Goal: Navigation & Orientation: Find specific page/section

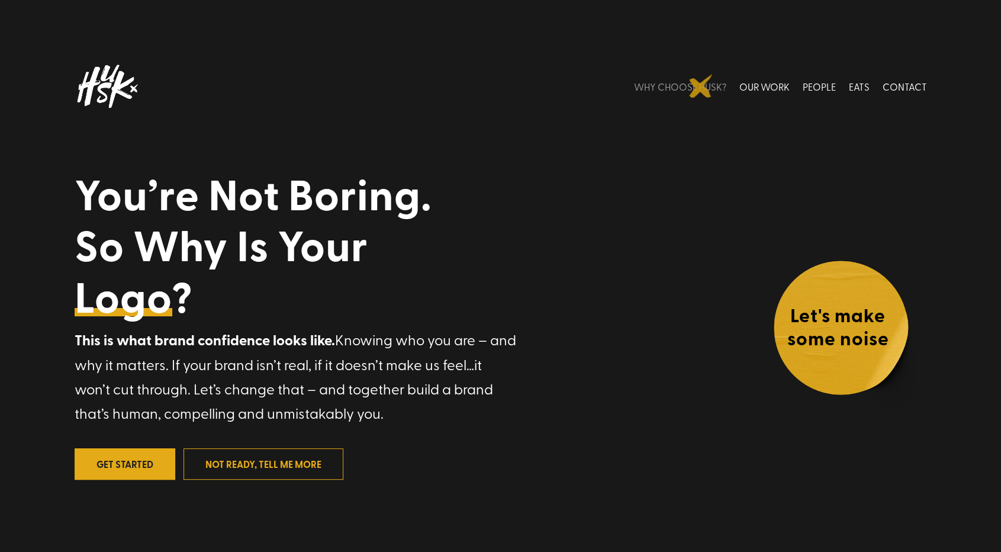
click at [701, 86] on link "WHY CHOOSE HUSK?" at bounding box center [680, 86] width 92 height 53
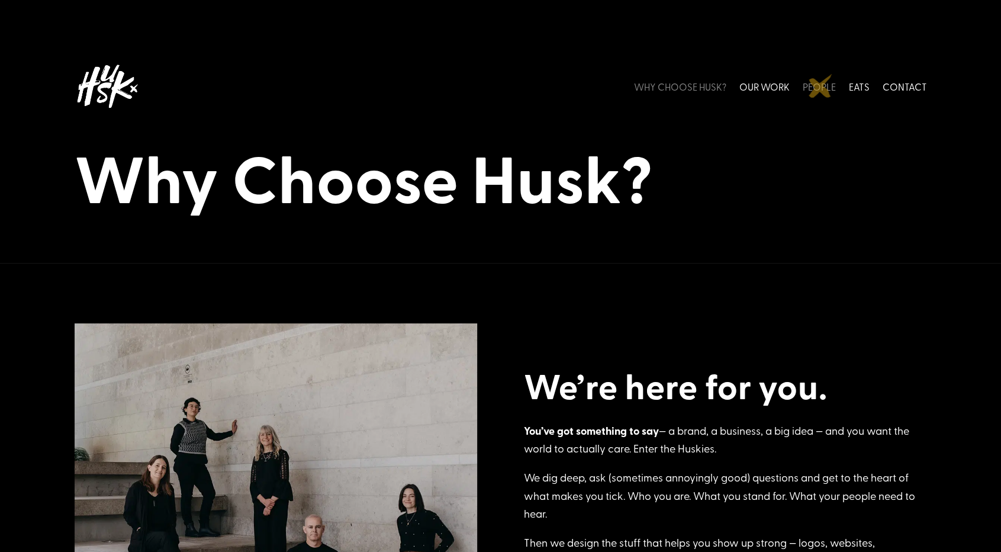
click at [820, 86] on link "PEOPLE" at bounding box center [818, 86] width 33 height 53
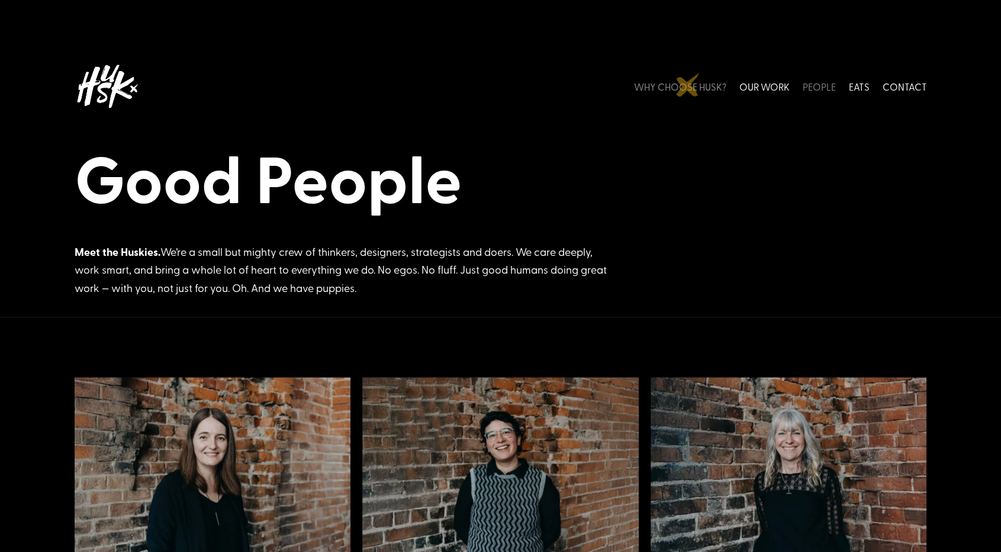
click at [688, 85] on link "WHY CHOOSE HUSK?" at bounding box center [680, 86] width 92 height 53
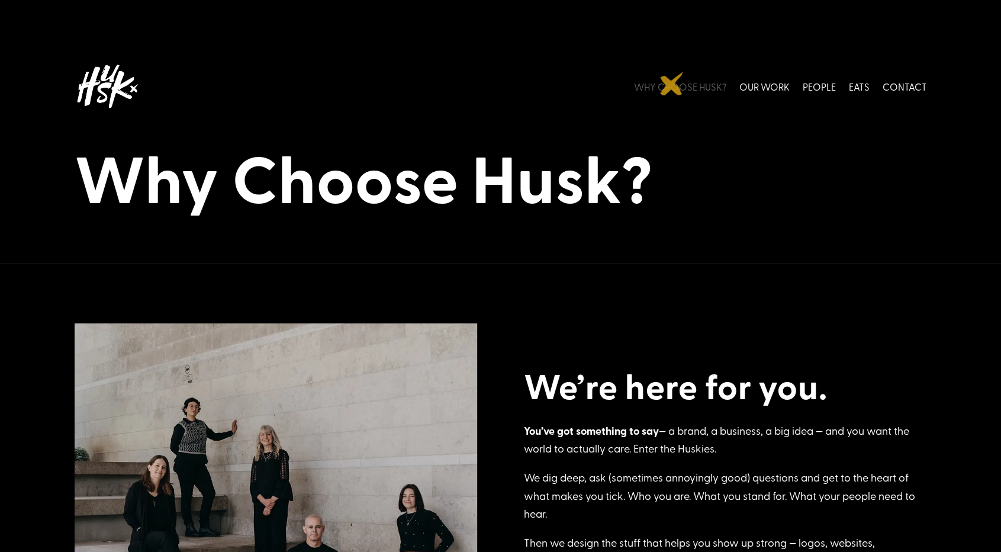
click at [672, 83] on link "WHY CHOOSE HUSK?" at bounding box center [680, 86] width 92 height 53
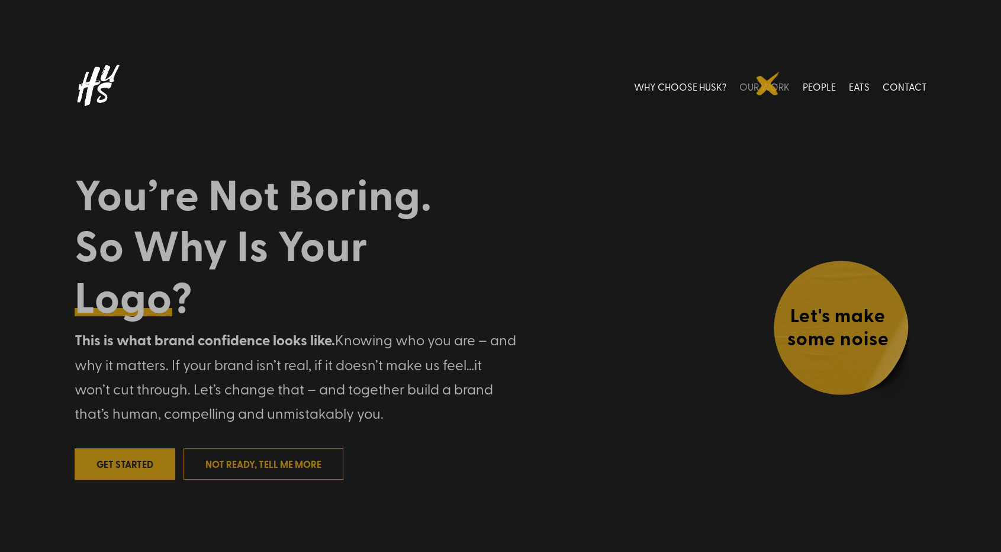
click at [768, 83] on link "OUR WORK" at bounding box center [764, 86] width 50 height 53
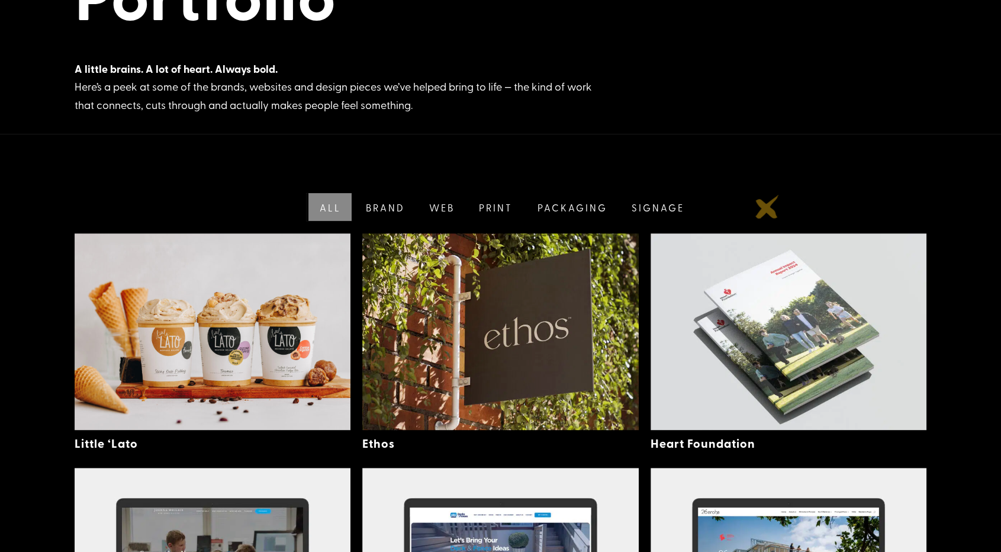
scroll to position [192, 0]
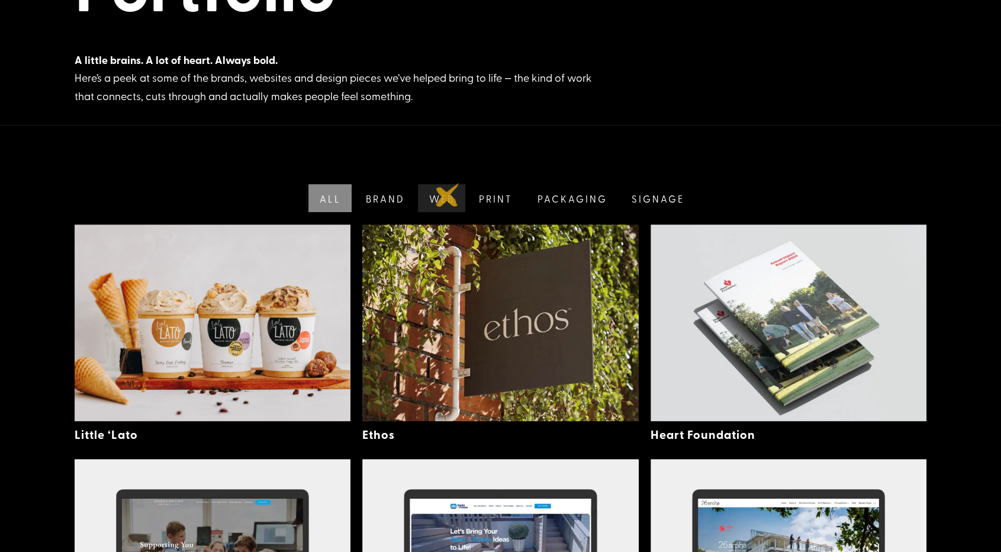
click at [447, 195] on link "Web" at bounding box center [440, 198] width 50 height 28
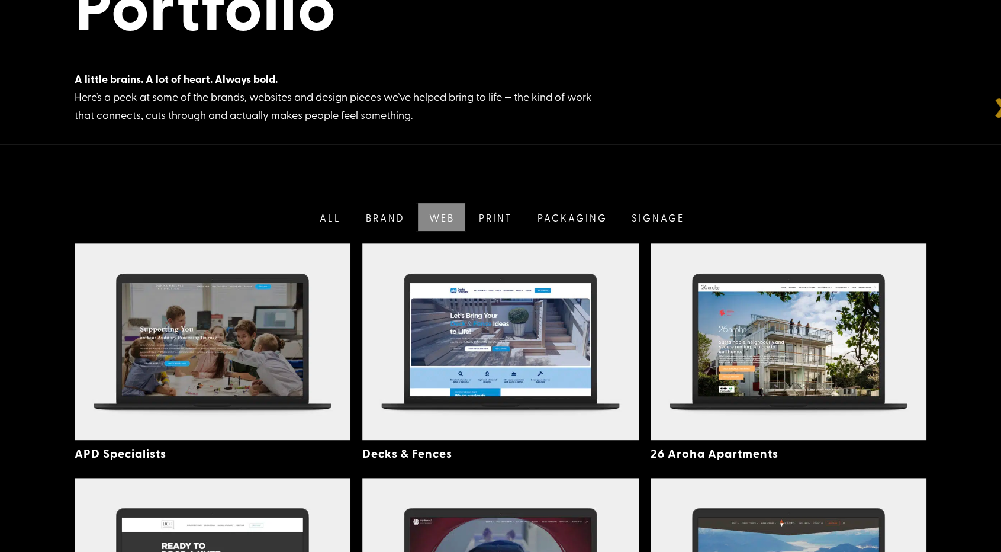
scroll to position [66, 0]
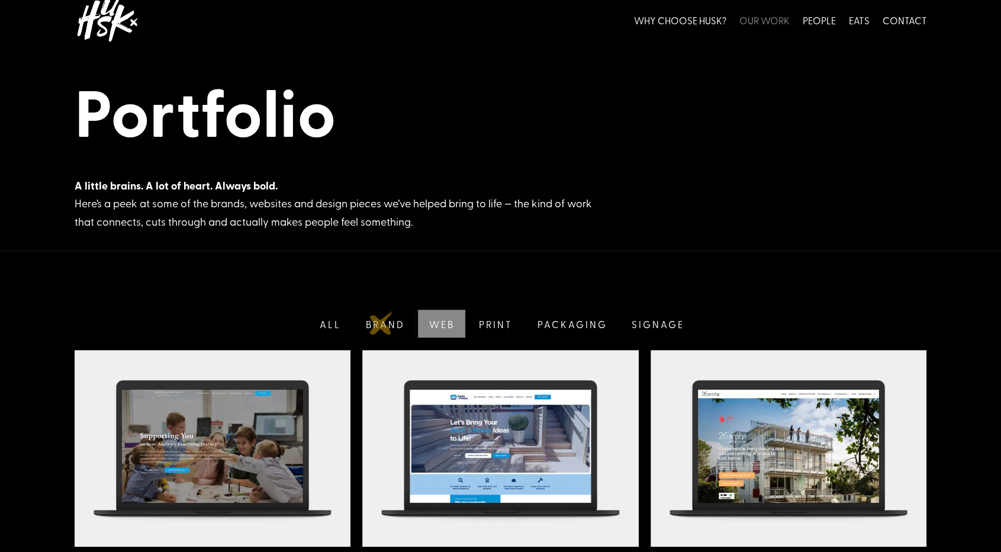
click at [382, 325] on link "Brand" at bounding box center [384, 324] width 64 height 28
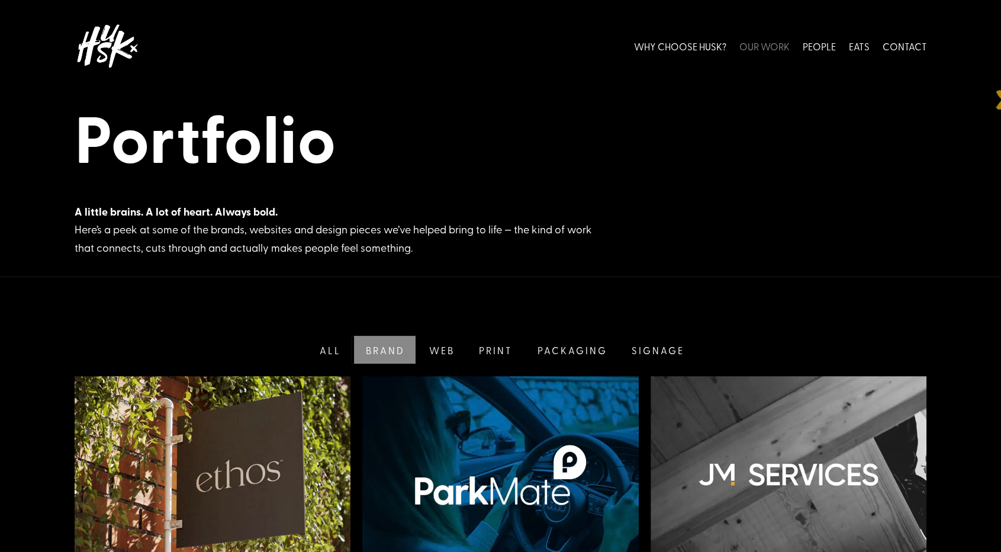
scroll to position [28, 0]
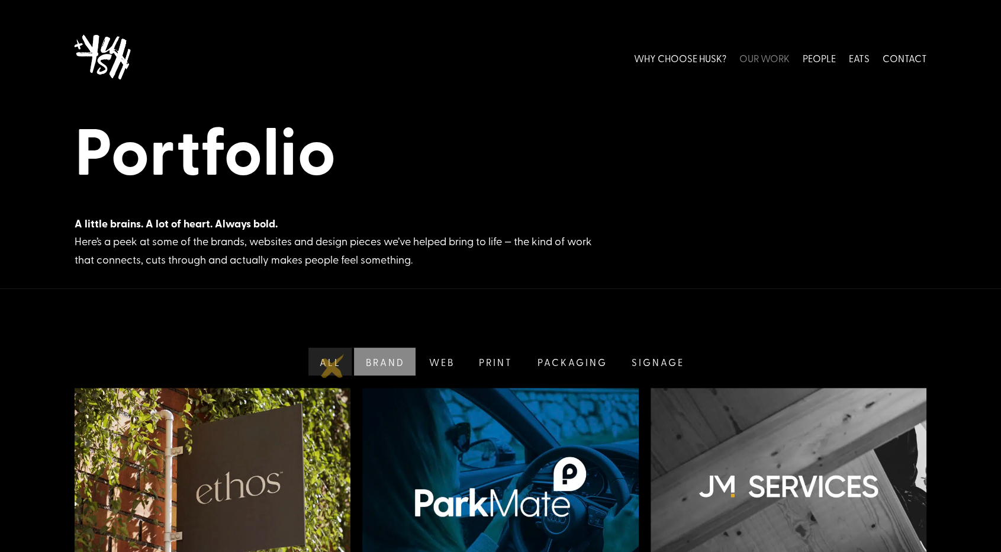
click at [331, 366] on link "All" at bounding box center [329, 361] width 46 height 28
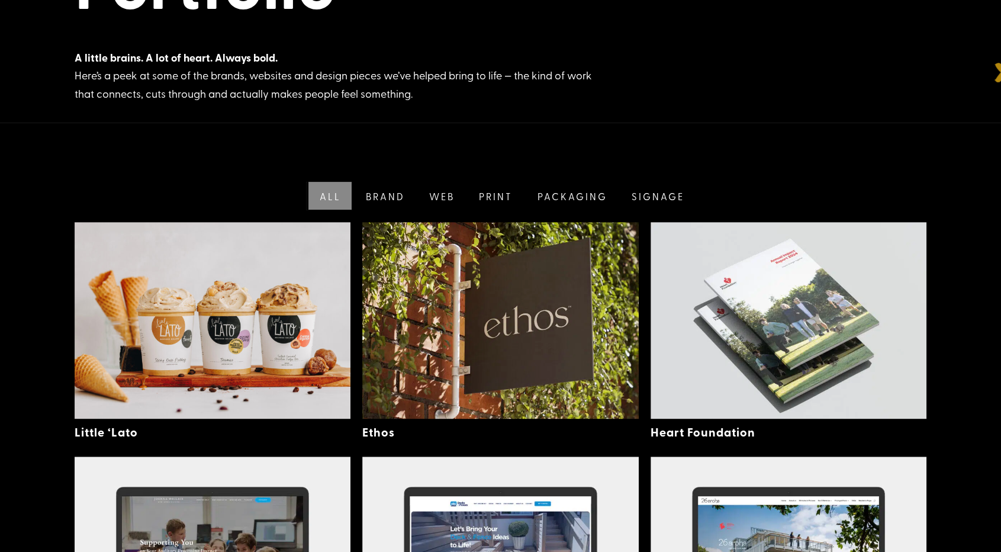
scroll to position [0, 0]
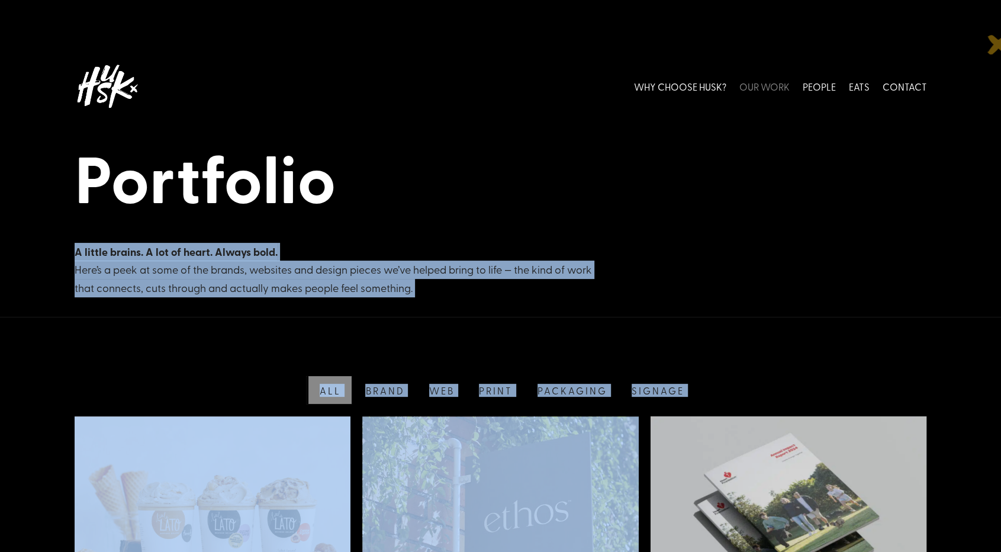
drag, startPoint x: 999, startPoint y: 43, endPoint x: 709, endPoint y: 195, distance: 327.4
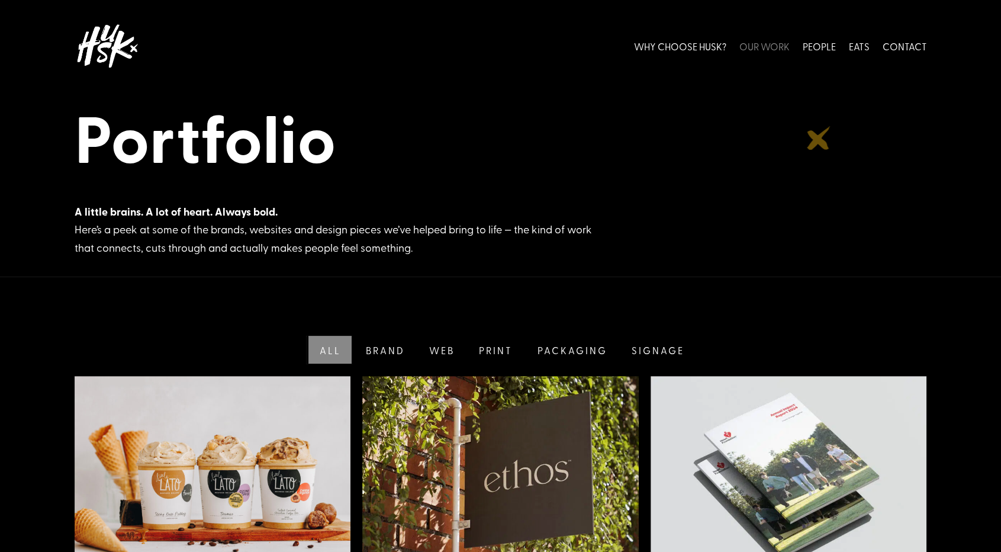
scroll to position [27, 0]
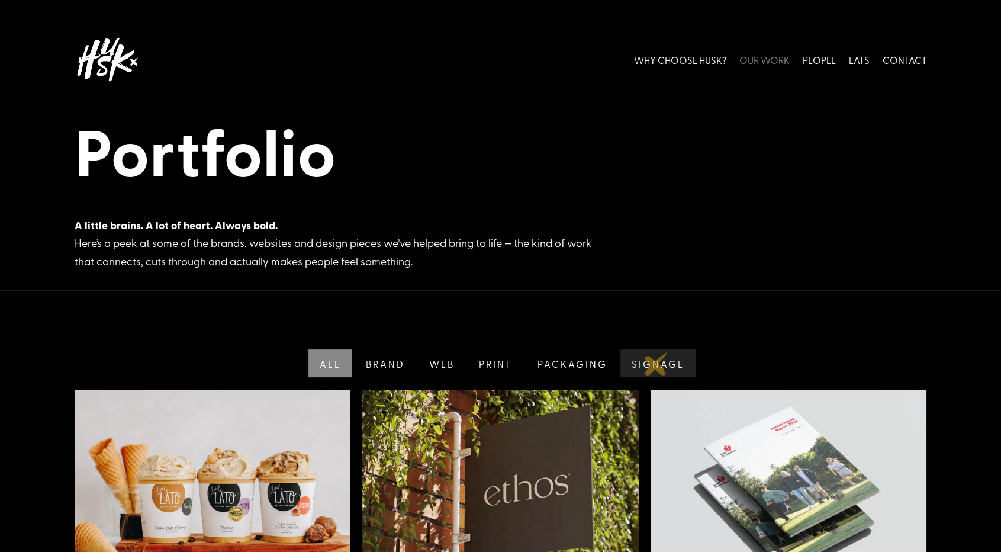
click at [656, 363] on link "Signage" at bounding box center [657, 363] width 78 height 28
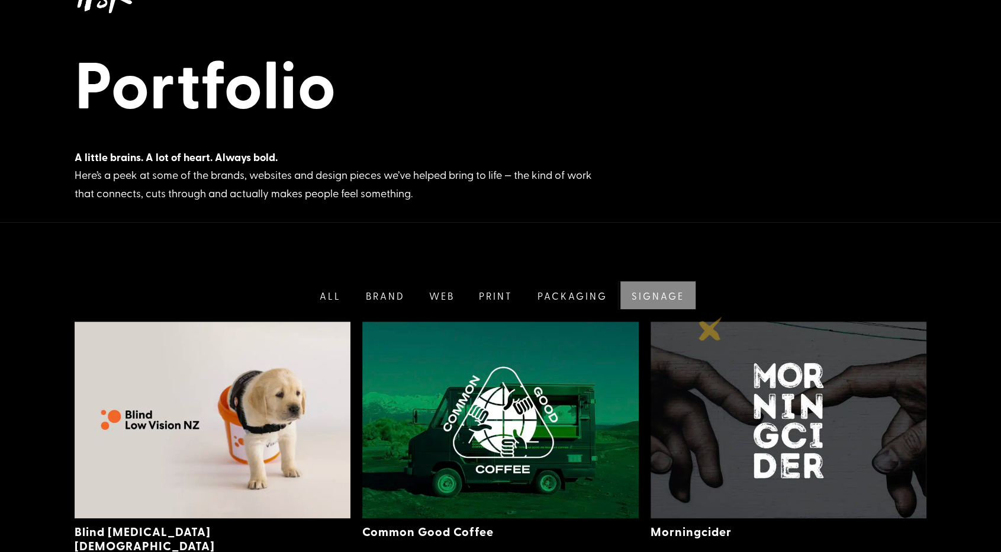
scroll to position [0, 0]
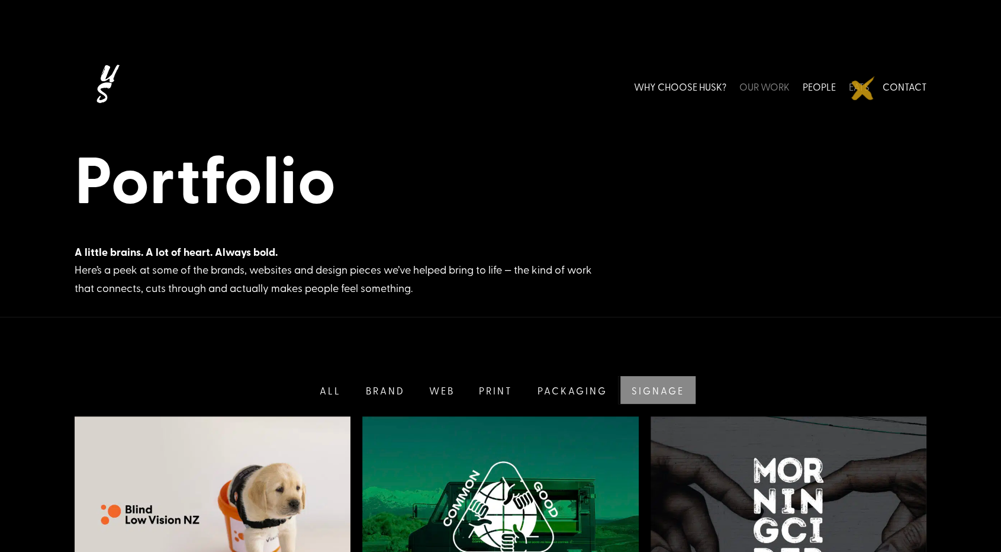
click at [863, 88] on link "EATS" at bounding box center [859, 86] width 21 height 53
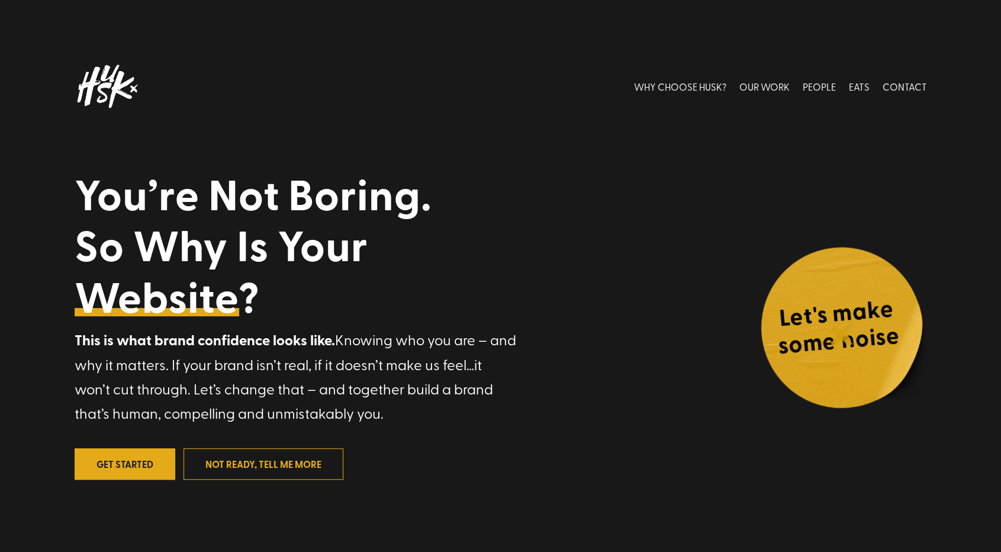
click at [842, 333] on h4 "Let's make some noise" at bounding box center [837, 329] width 161 height 75
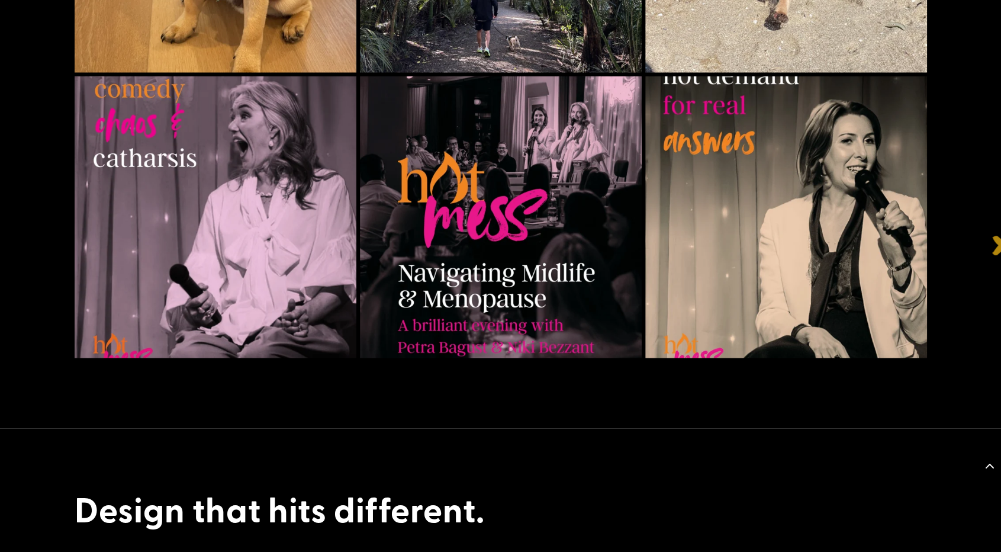
scroll to position [1769, 0]
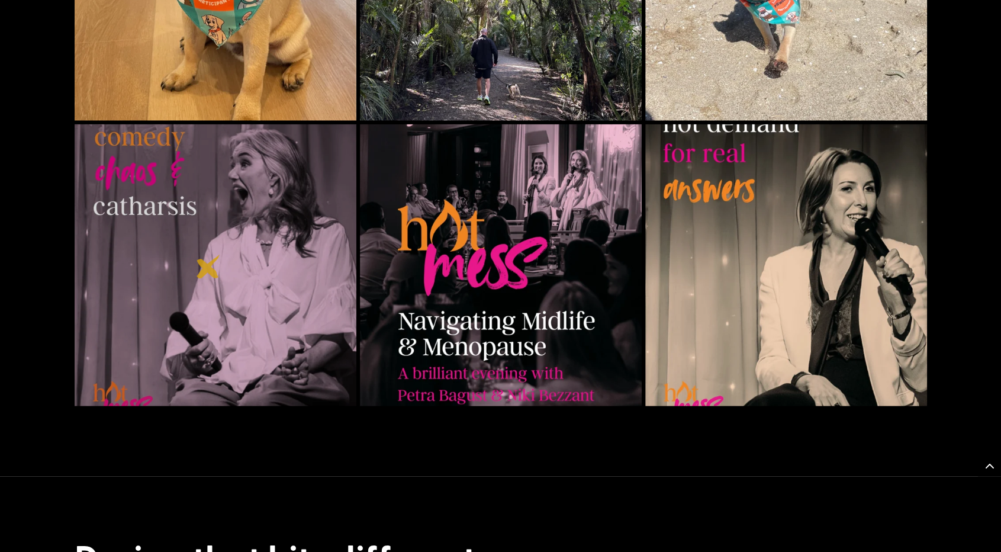
click at [208, 266] on img at bounding box center [216, 265] width 282 height 282
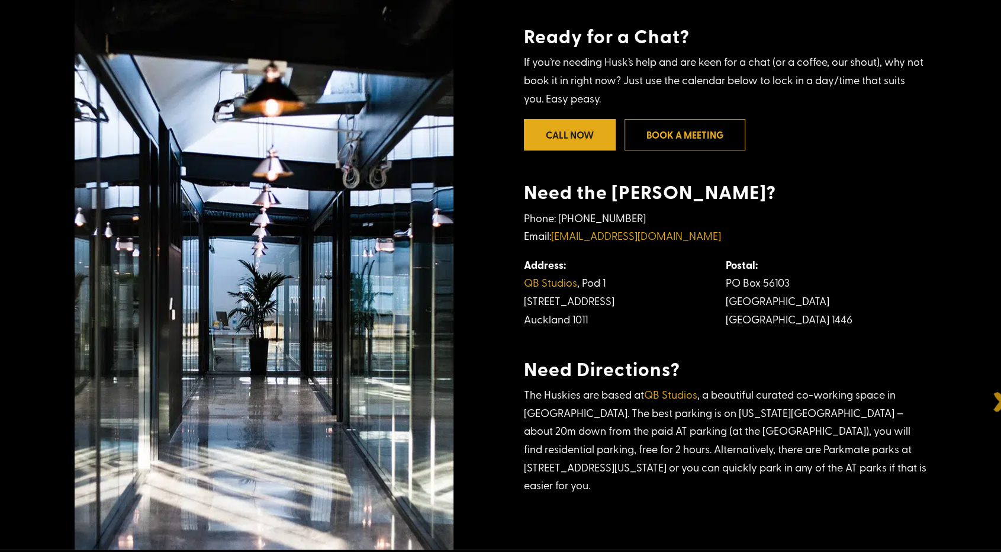
scroll to position [0, 0]
